Goal: Complete application form

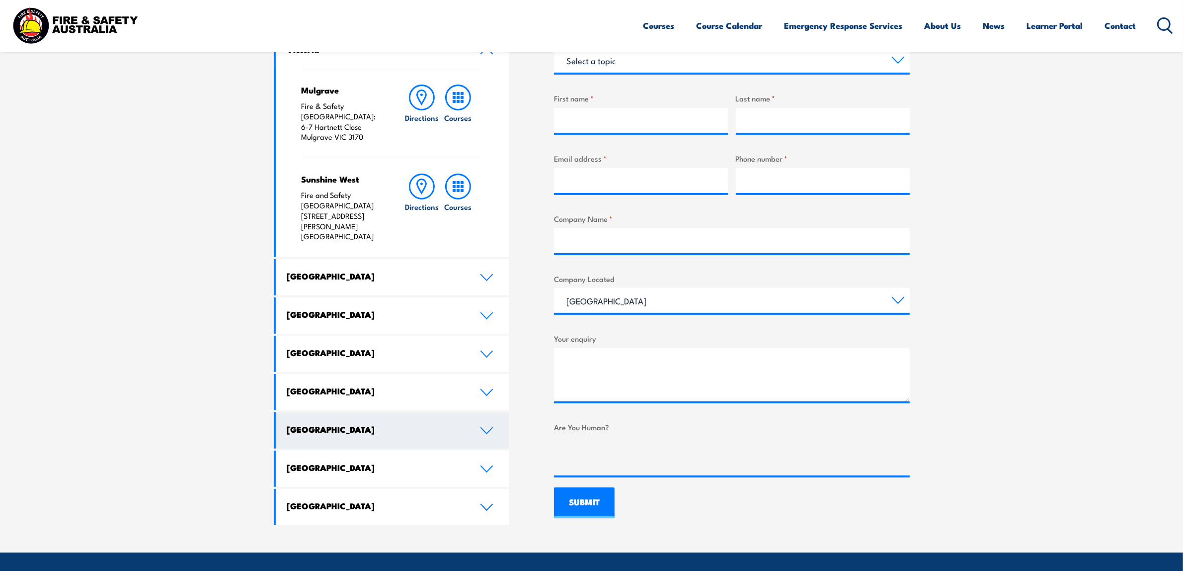
scroll to position [239, 0]
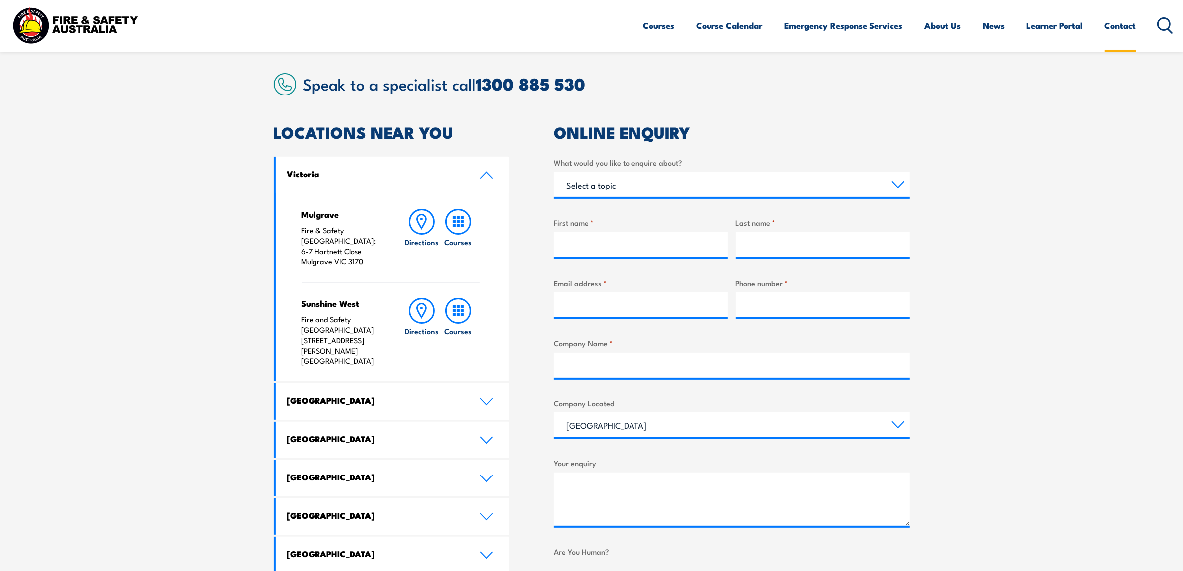
click at [1114, 25] on link "Contact" at bounding box center [1120, 25] width 31 height 26
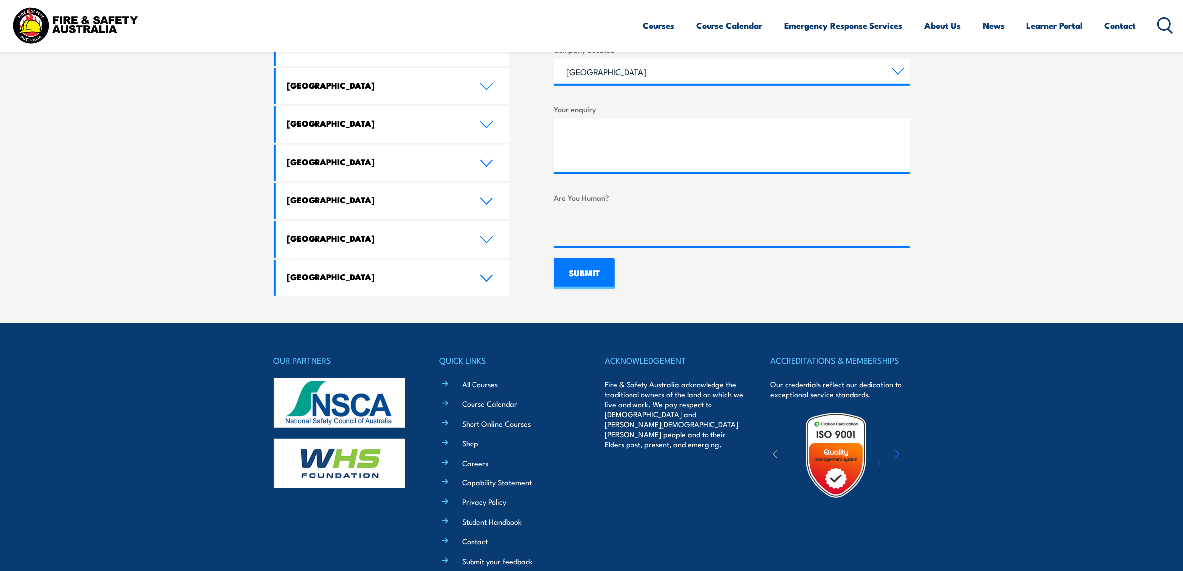
scroll to position [674, 0]
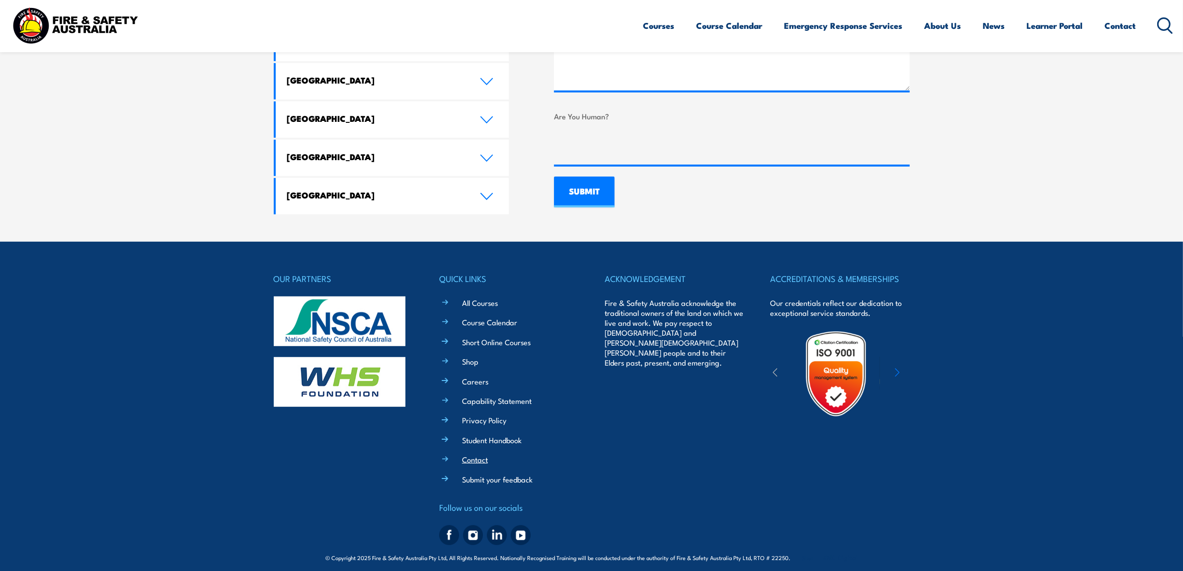
click at [470, 454] on link "Contact" at bounding box center [475, 459] width 26 height 10
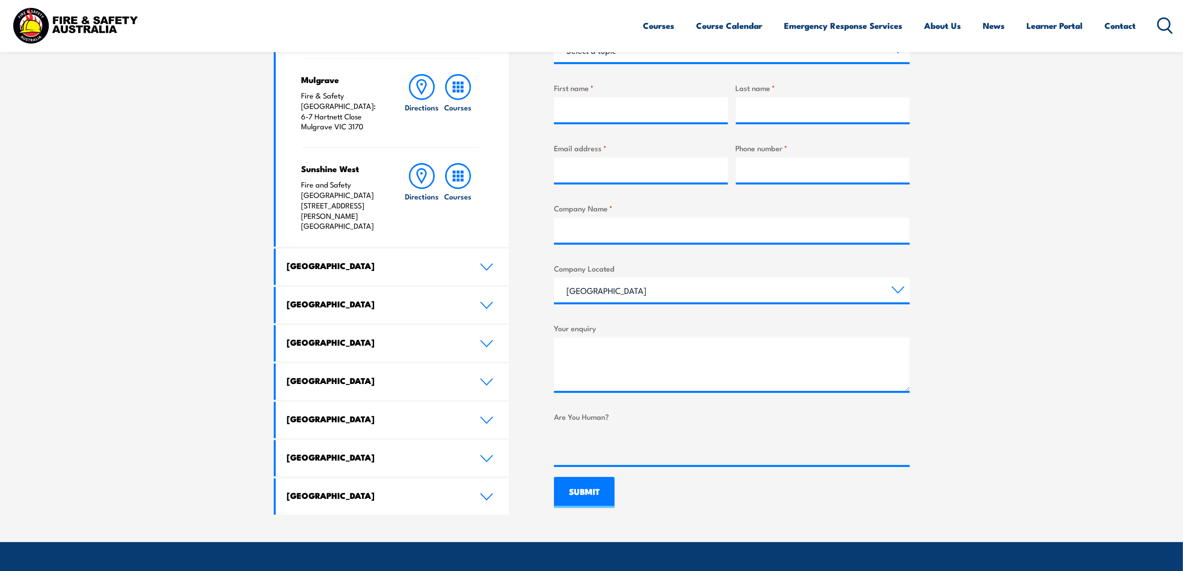
scroll to position [674, 0]
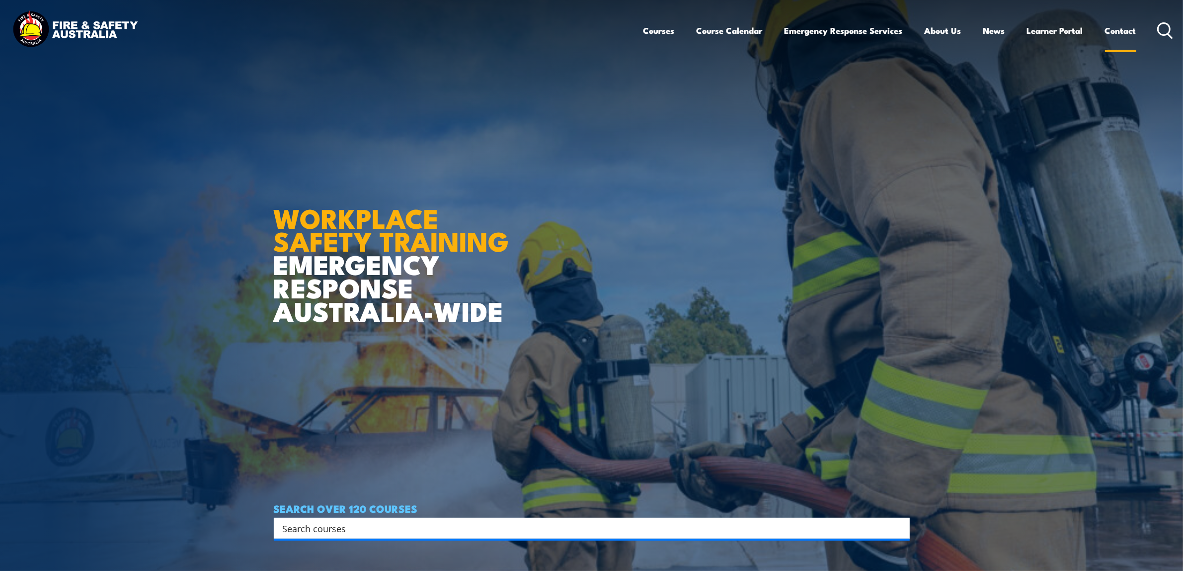
click at [1121, 26] on link "Contact" at bounding box center [1120, 30] width 31 height 26
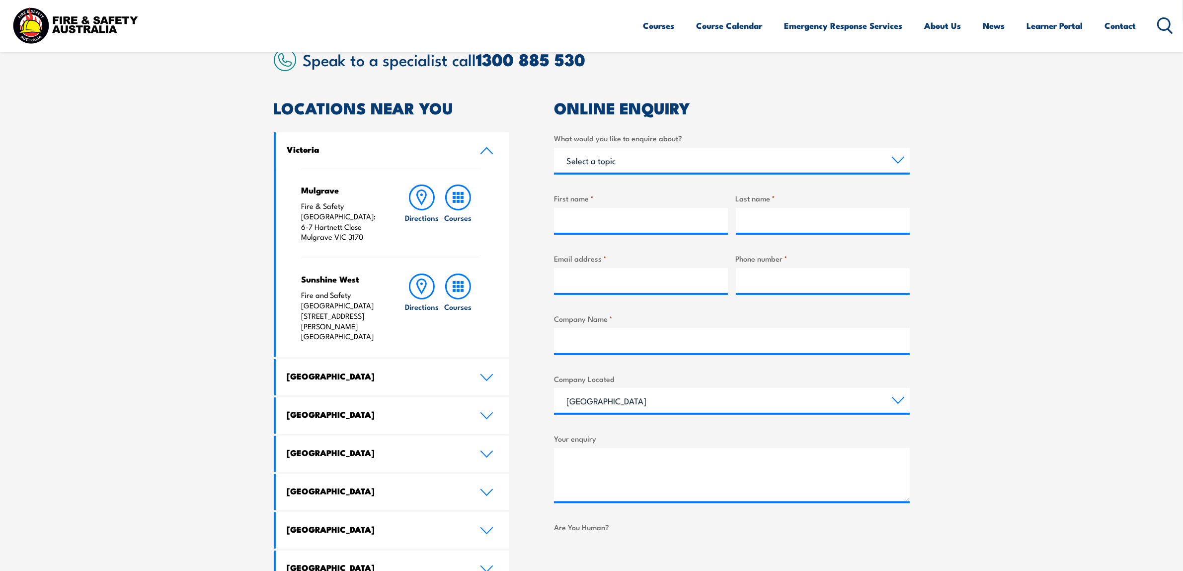
scroll to position [249, 0]
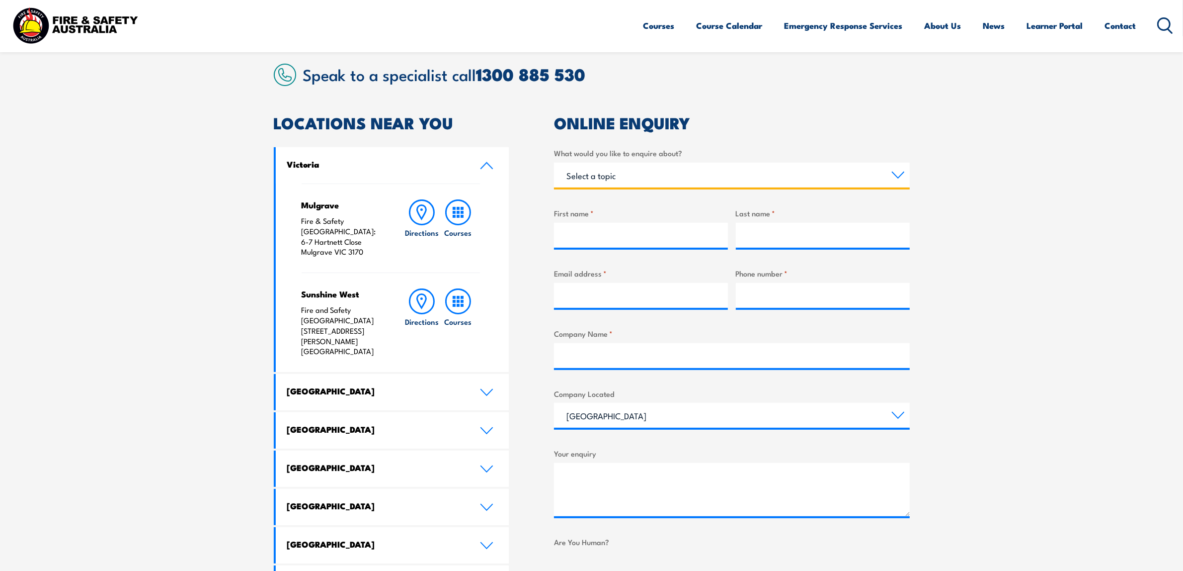
click at [650, 170] on select "Select a topic Training Emergency Response Services General Enquiry" at bounding box center [732, 175] width 356 height 25
select select "Training"
click at [554, 163] on select "Select a topic Training Emergency Response Services General Enquiry" at bounding box center [732, 175] width 356 height 25
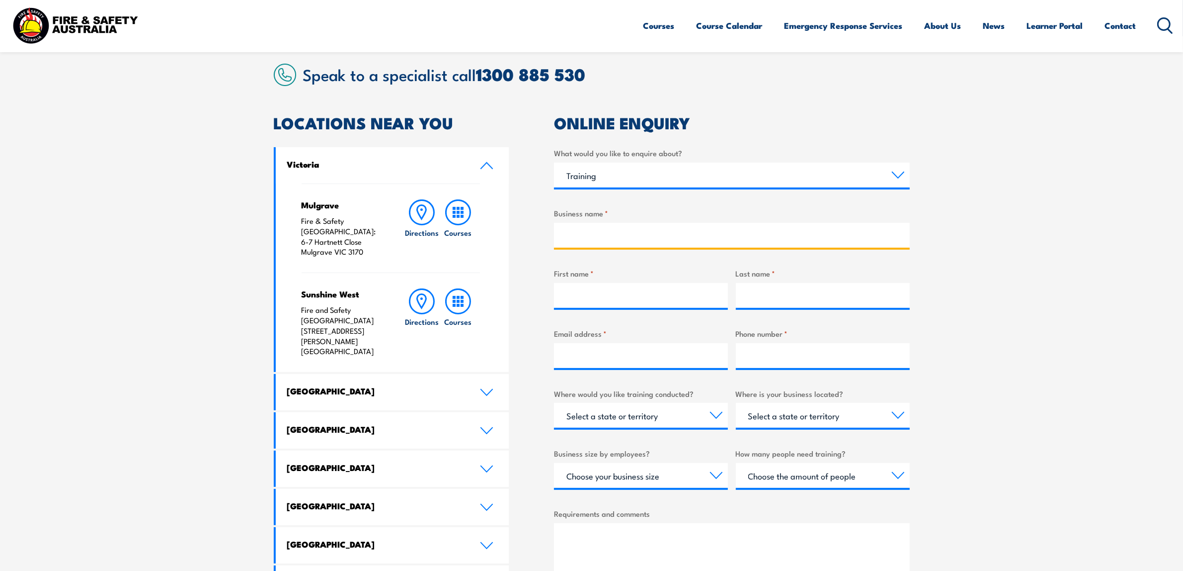
click at [634, 236] on input "Business name *" at bounding box center [732, 235] width 356 height 25
type input "NEXTDC"
type input "[PERSON_NAME]"
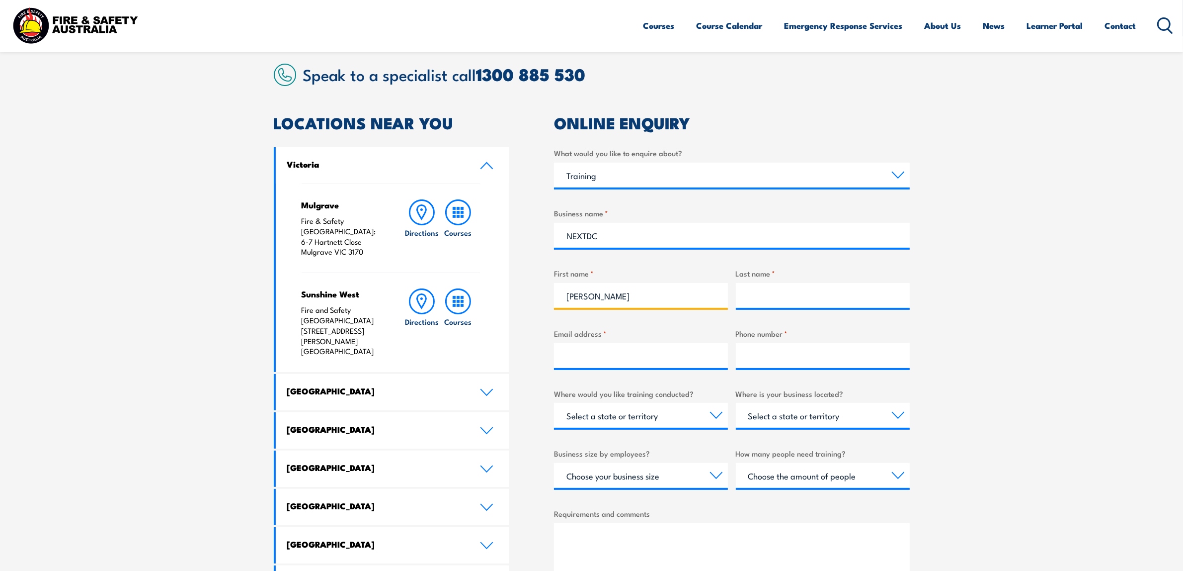
type input "[PERSON_NAME]"
type input "[PERSON_NAME][EMAIL_ADDRESS][PERSON_NAME][DOMAIN_NAME]"
type input "0401004176"
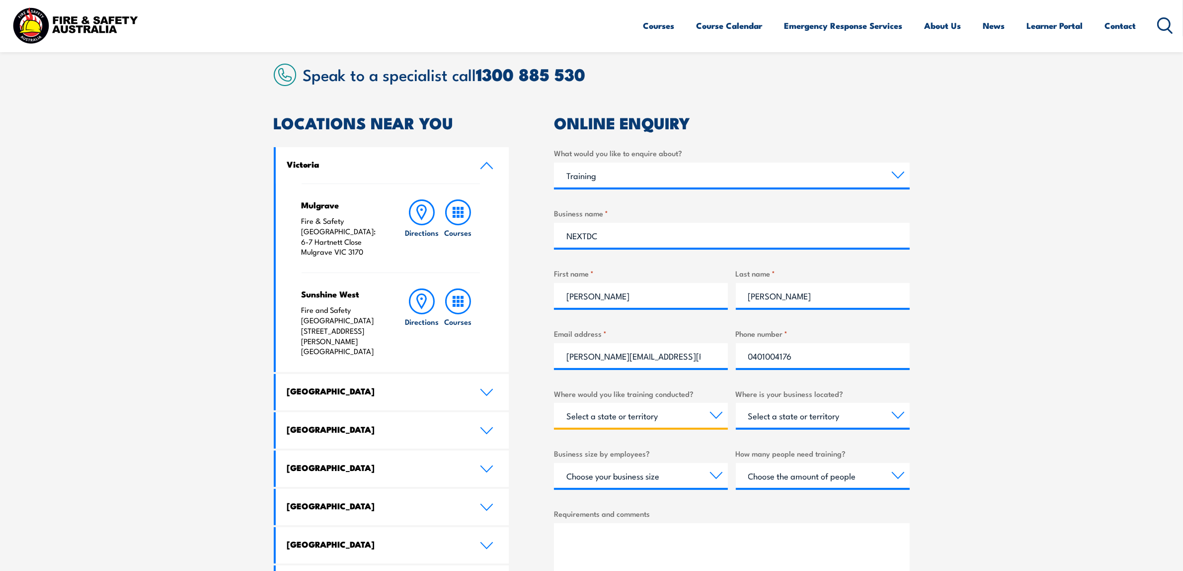
select select "VIC"
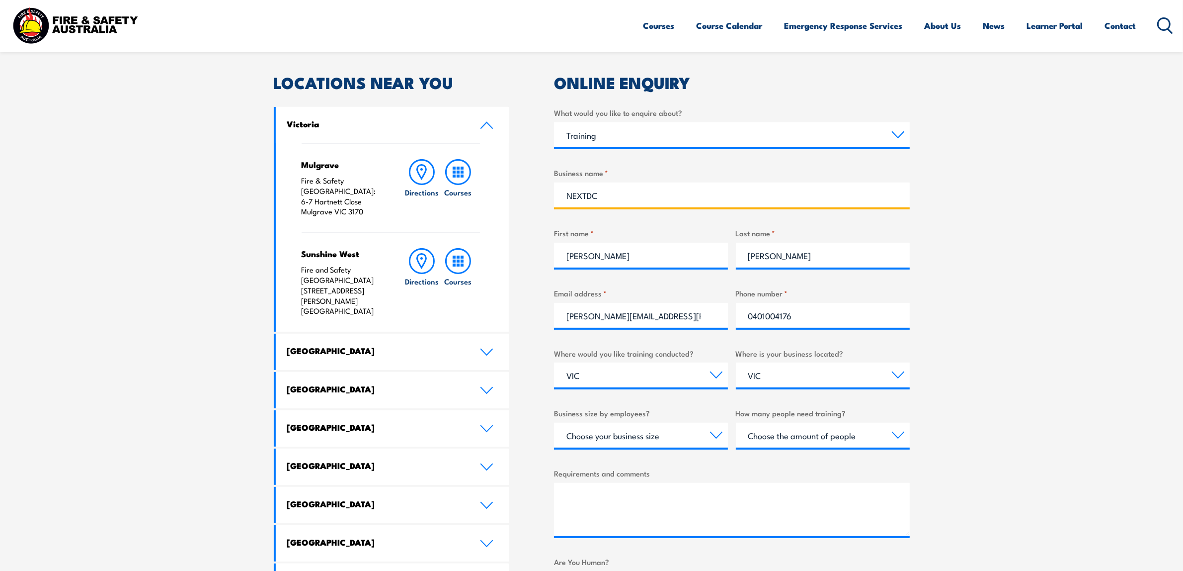
scroll to position [311, 0]
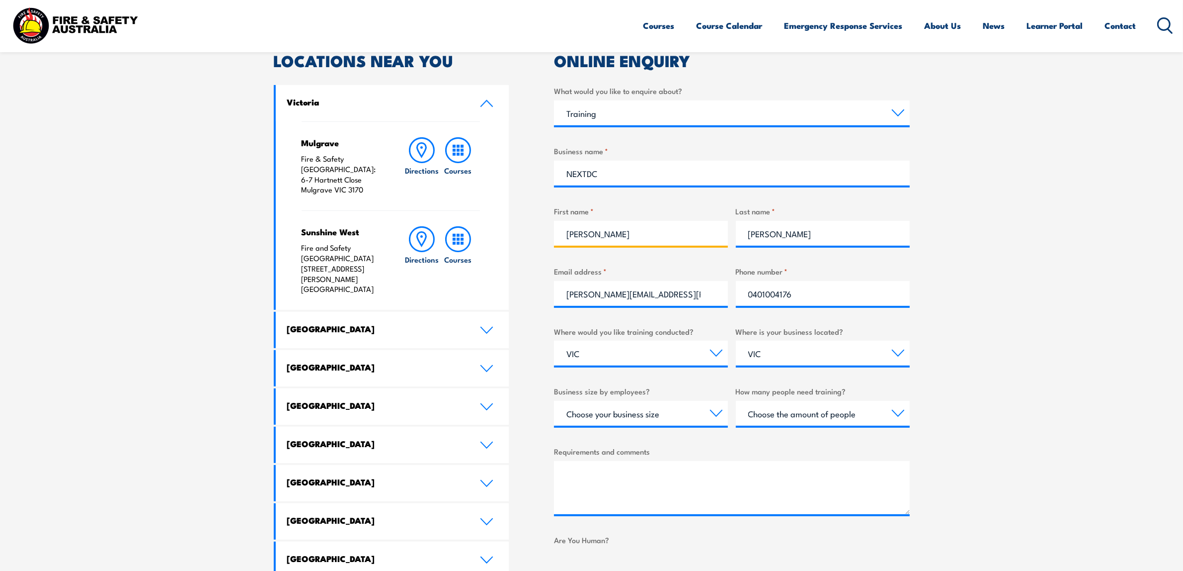
click at [623, 237] on input "[PERSON_NAME]" at bounding box center [641, 233] width 174 height 25
type input "[PERSON_NAME]"
click at [635, 331] on label "Where would you like training conducted?" at bounding box center [641, 331] width 174 height 11
click at [635, 340] on select "Select a state or territory Nationally - multiple locations [GEOGRAPHIC_DATA] […" at bounding box center [641, 352] width 174 height 25
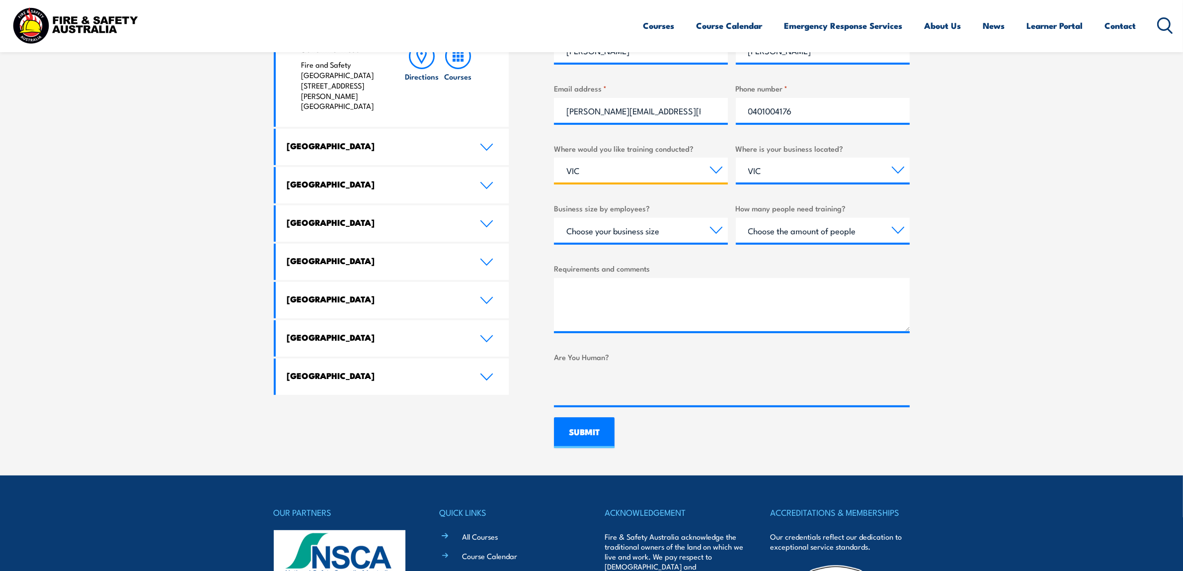
scroll to position [497, 0]
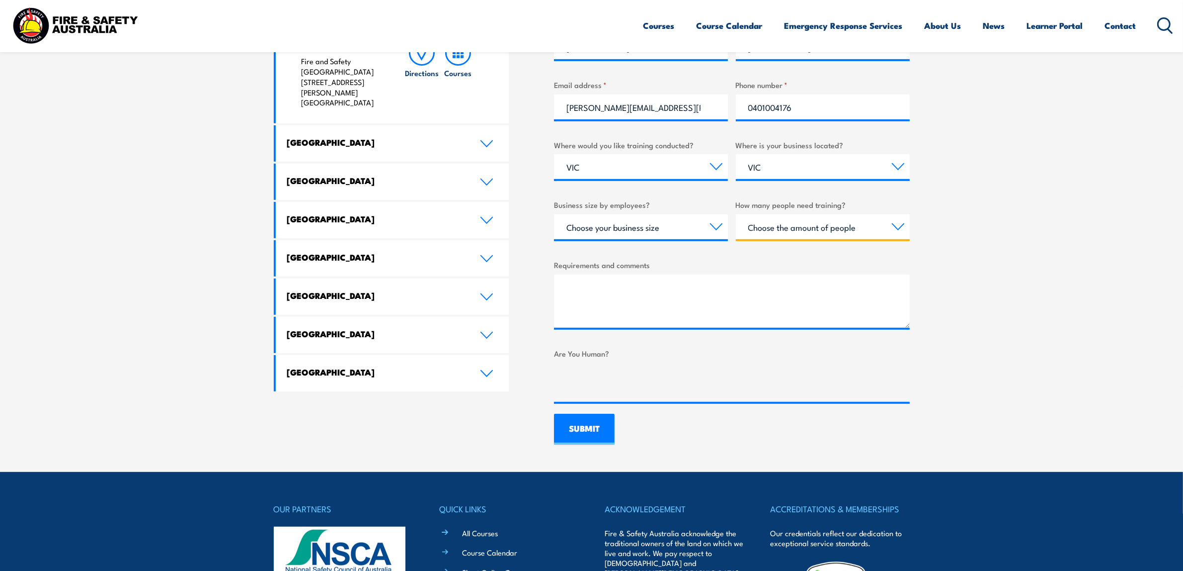
click at [781, 230] on select "Choose the amount of people 1 to 4 5 to 19 20+" at bounding box center [823, 226] width 174 height 25
click at [783, 230] on select "Choose the amount of people 1 to 4 5 to 19 20+" at bounding box center [823, 226] width 174 height 25
click at [682, 223] on select "Choose your business size 1 to 19 20 to 199 200+" at bounding box center [641, 226] width 174 height 25
click at [684, 223] on select "Choose your business size 1 to 19 20 to 199 200+" at bounding box center [641, 226] width 174 height 25
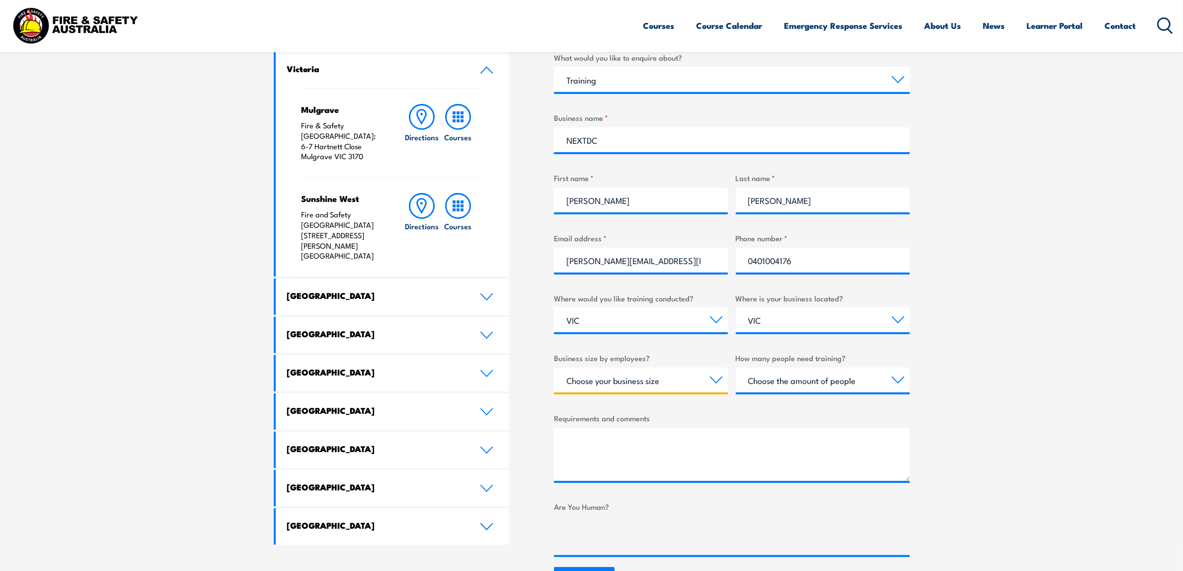
scroll to position [373, 0]
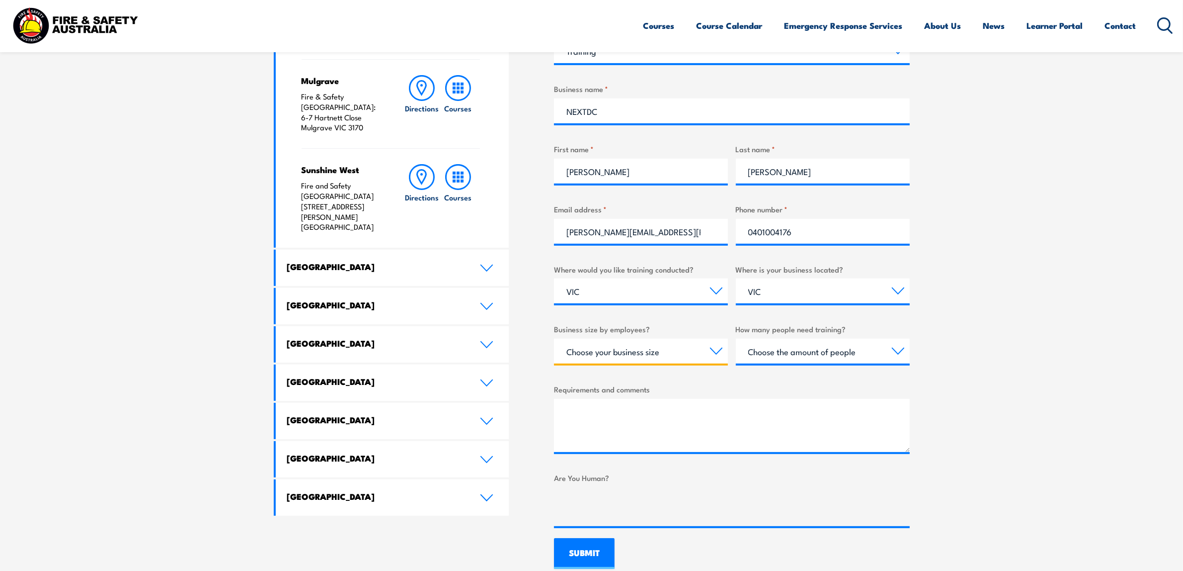
click at [684, 344] on select "Choose your business size 1 to 19 20 to 199 200+" at bounding box center [641, 350] width 174 height 25
select select "1 to 19"
click at [554, 338] on select "Choose your business size 1 to 19 20 to 199 200+" at bounding box center [641, 350] width 174 height 25
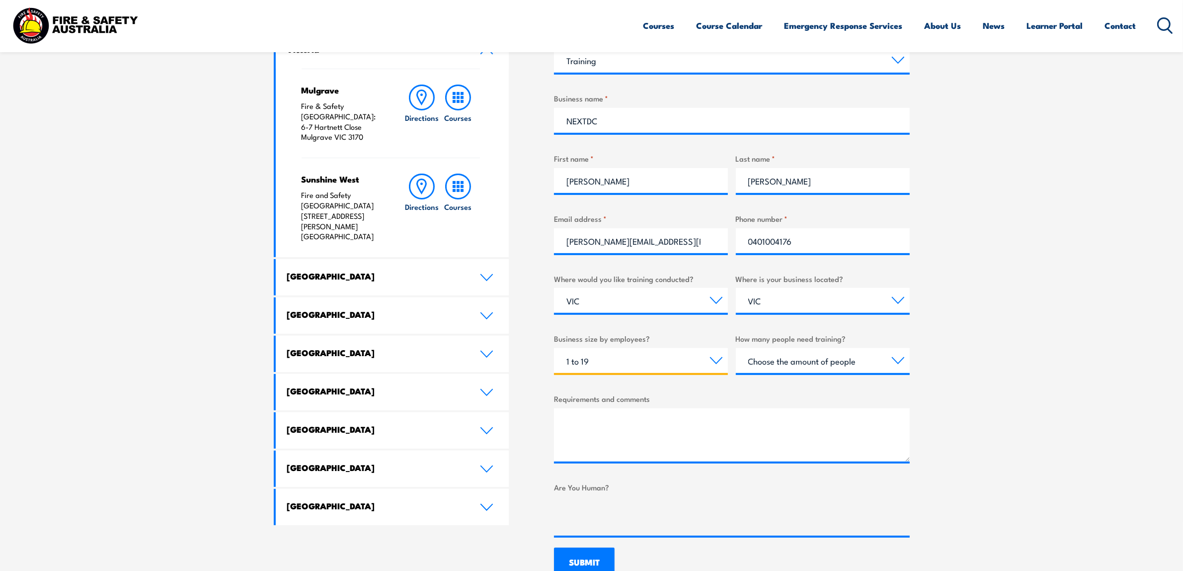
scroll to position [610, 0]
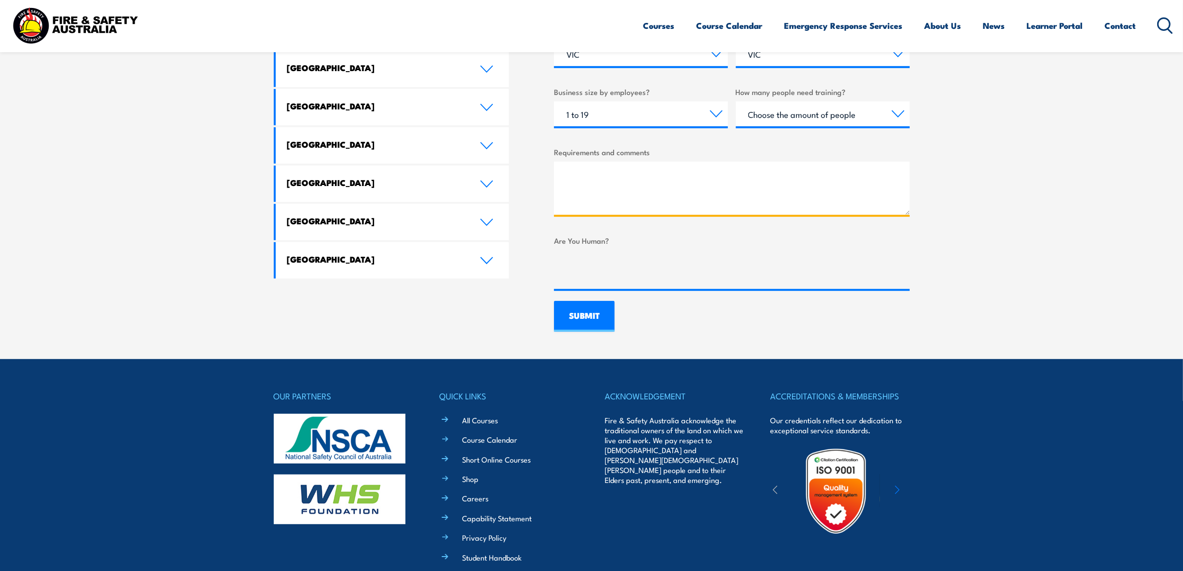
click at [590, 180] on textarea "Requirements and comments" at bounding box center [732, 188] width 356 height 53
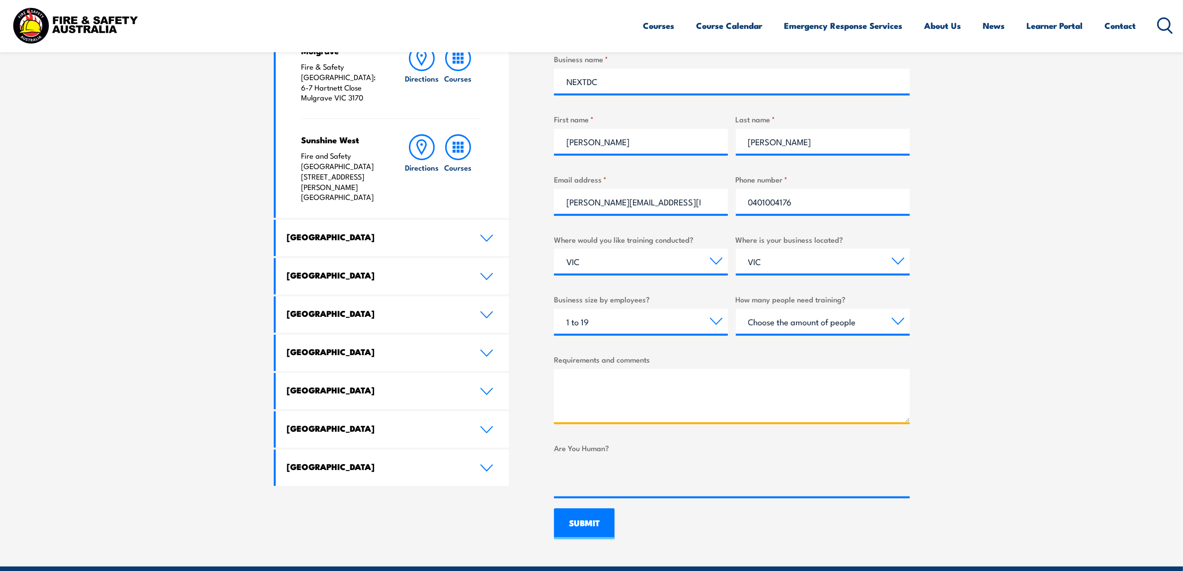
scroll to position [237, 0]
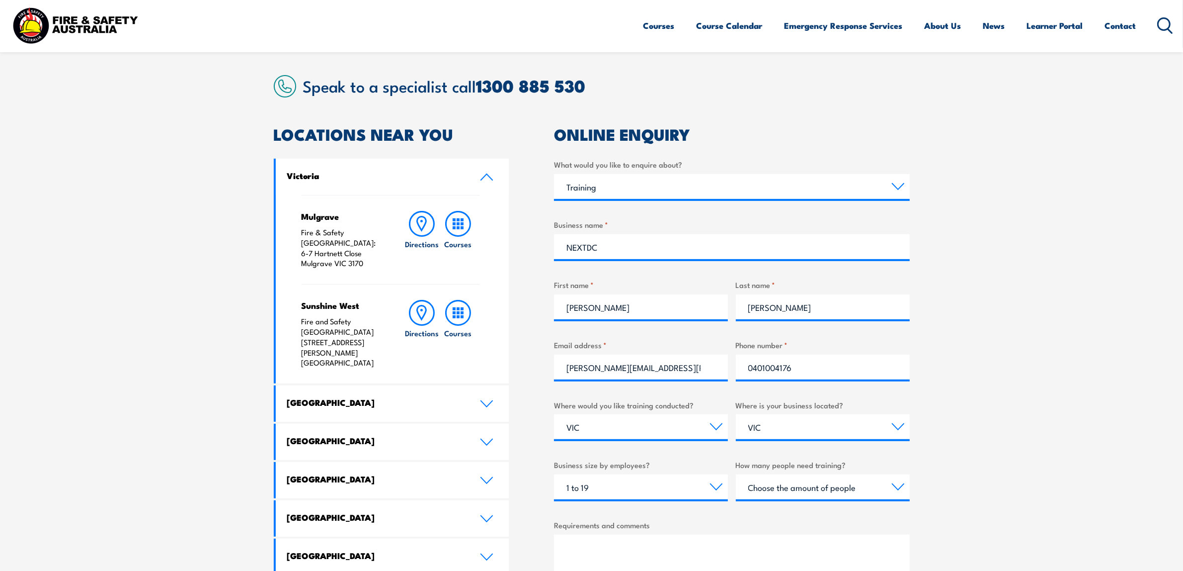
click at [829, 472] on div "How many people need training? Choose the amount of people 1 to 4 5 to 19 20+" at bounding box center [823, 479] width 174 height 40
click at [834, 493] on select "Choose the amount of people 1 to 4 5 to 19 20+" at bounding box center [823, 486] width 174 height 25
drag, startPoint x: 985, startPoint y: 451, endPoint x: 938, endPoint y: 463, distance: 48.2
click at [985, 451] on section "Speak to a specialist call [PHONE_NUMBER] LOCATIONS NEAR [GEOGRAPHIC_DATA] [GEO…" at bounding box center [591, 390] width 1183 height 684
click at [684, 481] on select "Choose your business size 1 to 19 20 to 199 200+" at bounding box center [641, 486] width 174 height 25
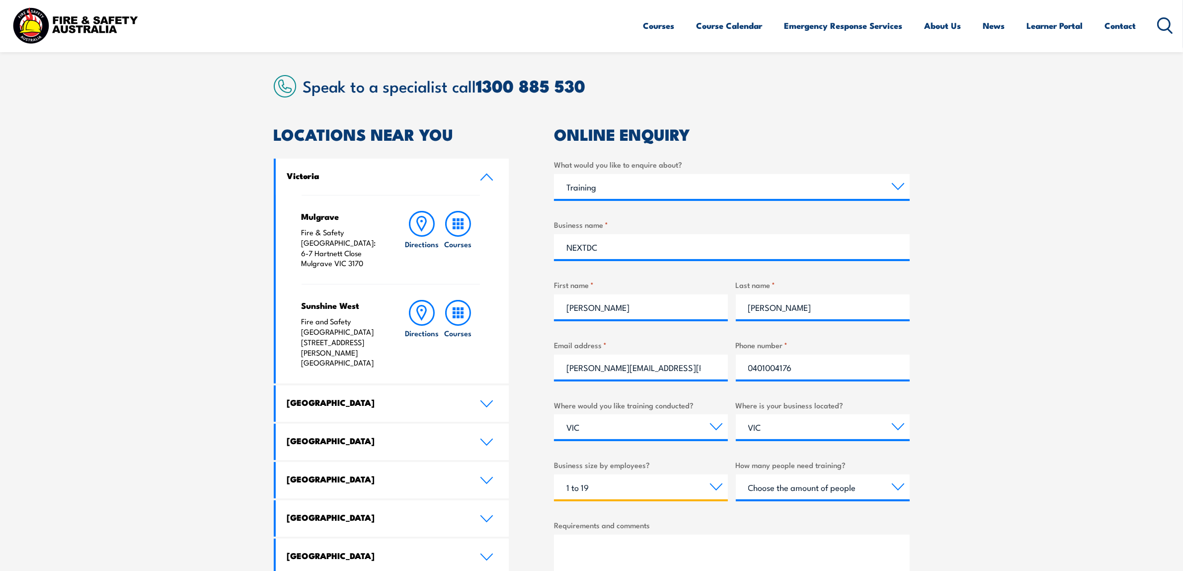
select select
click at [554, 474] on select "Choose your business size 1 to 19 20 to 199 200+" at bounding box center [641, 486] width 174 height 25
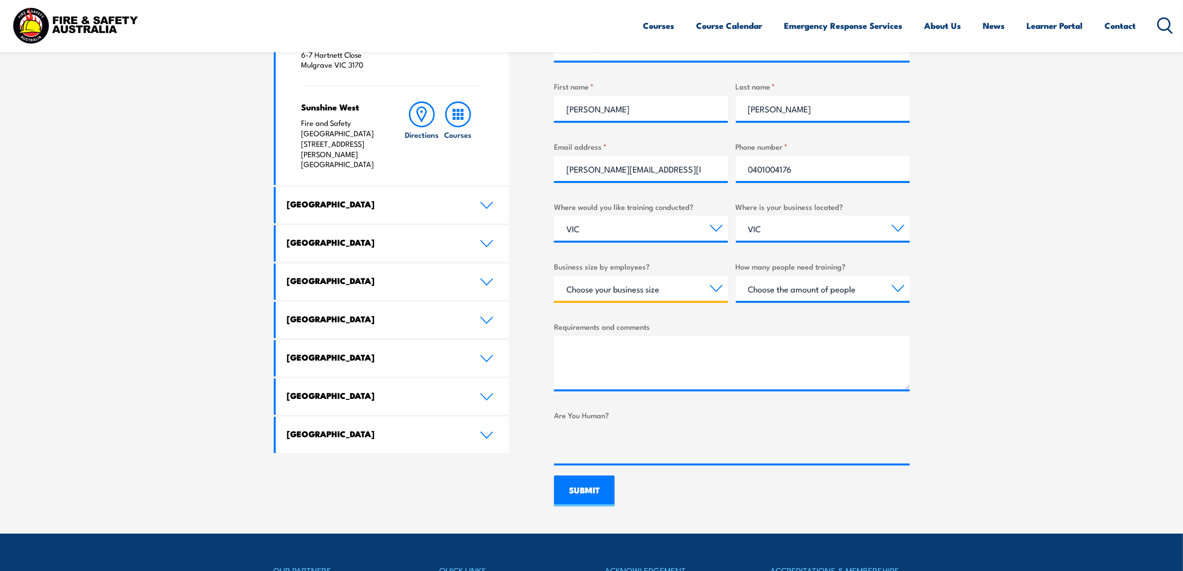
scroll to position [486, 0]
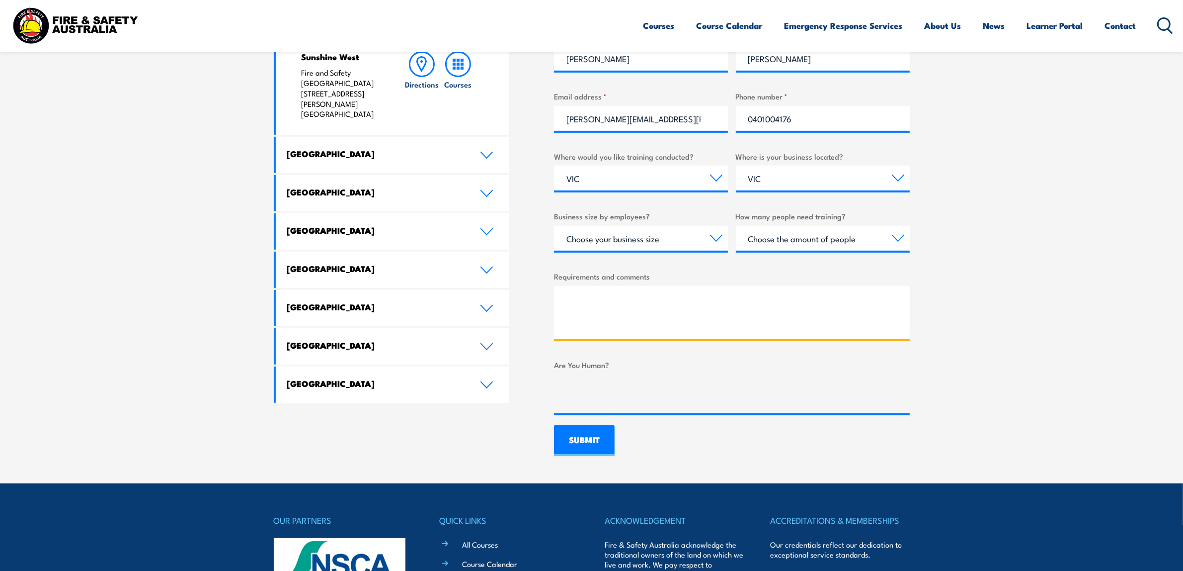
click at [713, 325] on textarea "Requirements and comments" at bounding box center [732, 312] width 356 height 53
paste textarea "Comcare Health & Safety Representative Initial 5 Day Training Date(s) [DATE] - …"
click at [566, 335] on textarea "This is an enquirey about previous training i have completed, I completed the C…" at bounding box center [732, 312] width 356 height 53
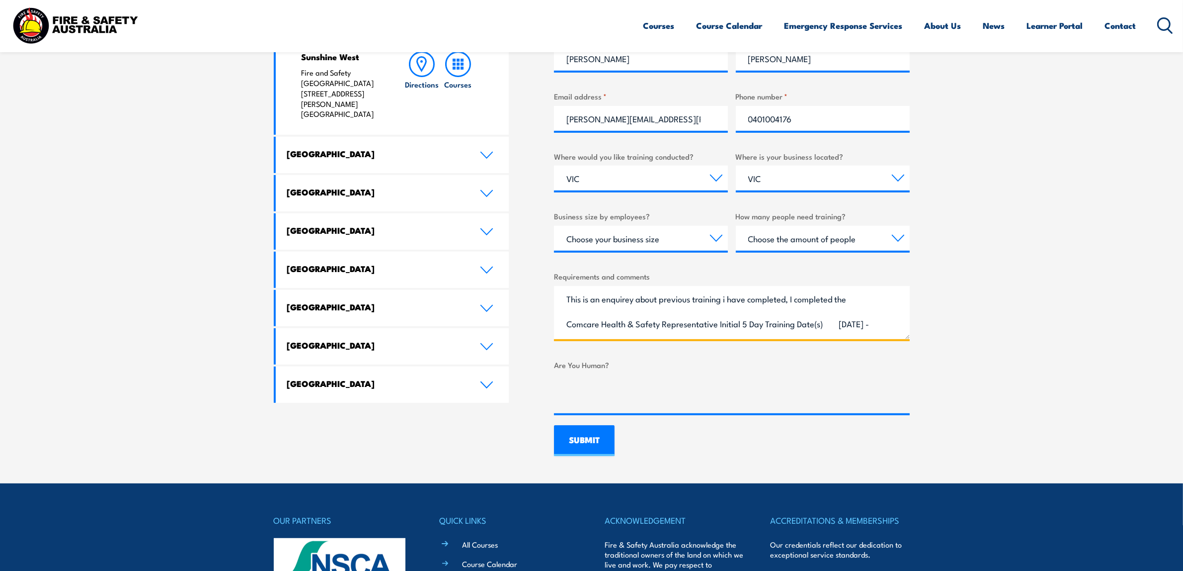
click at [567, 323] on textarea "This is an enquirey about previous training i have completed, I completed the C…" at bounding box center [732, 312] width 356 height 53
click at [721, 329] on textarea "This is an enquirey about previous training i have completed, I completed the C…" at bounding box center [732, 312] width 356 height 53
click at [818, 331] on textarea "This is an enquirey about previous training i have completed, I completed the C…" at bounding box center [732, 312] width 356 height 53
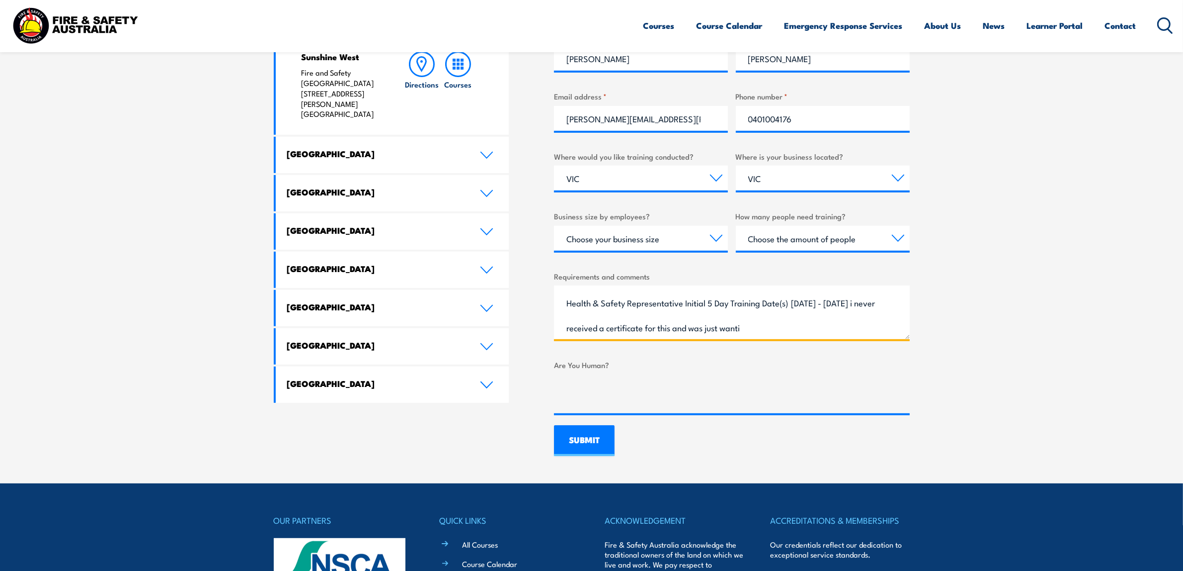
scroll to position [40, 0]
type textarea "This is an enquirey about previous training i have completed, I completed the C…"
click at [600, 446] on input "SUBMIT" at bounding box center [584, 440] width 61 height 31
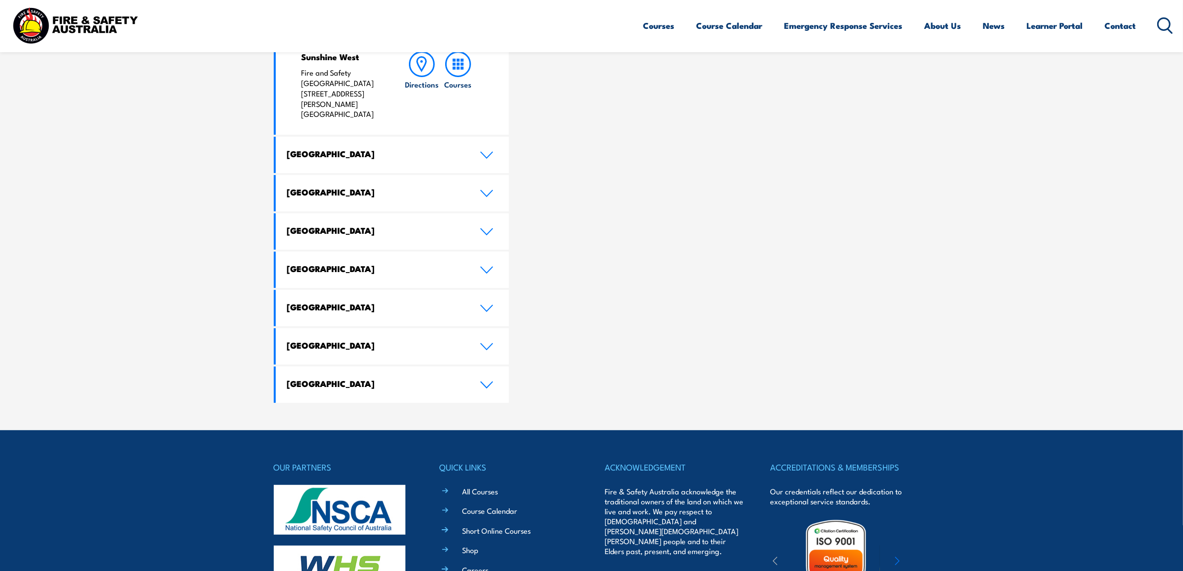
scroll to position [0, 0]
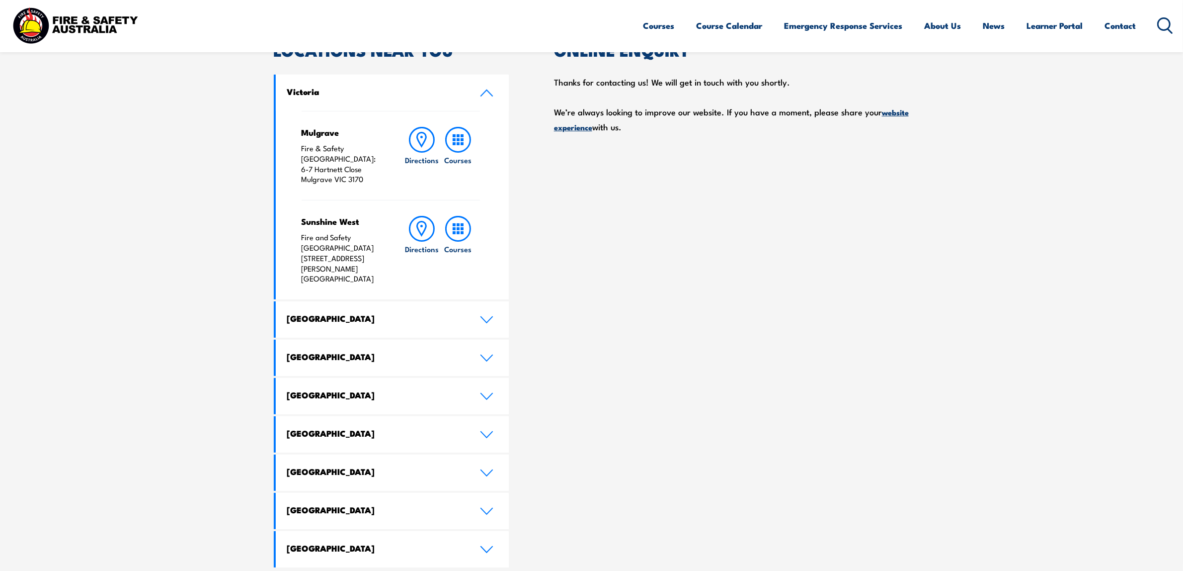
scroll to position [113, 0]
